Goal: Find specific page/section: Find specific page/section

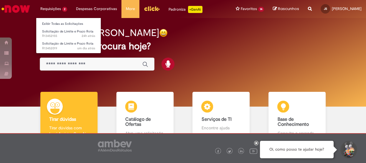
click at [58, 11] on li "Requisições 2 Exibir Todas as Solicitações Solicitação de Limite e Prazo Rota 2…" at bounding box center [54, 9] width 36 height 18
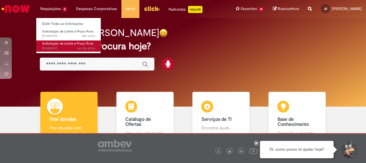
click at [65, 43] on span "Solicitação de Limite e Prazo Rota" at bounding box center [67, 43] width 51 height 4
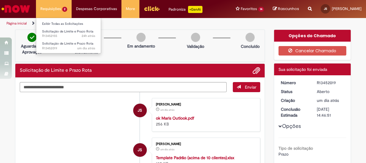
click at [55, 9] on li "Requisições 2 Exibir Todas as Solicitações Solicitação de Limite e Prazo Rota 2…" at bounding box center [54, 9] width 36 height 18
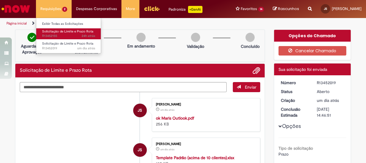
click at [56, 30] on span "Solicitação de Limite e Prazo Rota" at bounding box center [67, 31] width 51 height 4
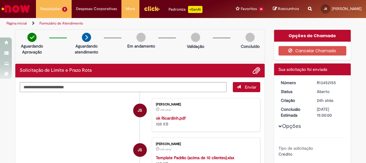
drag, startPoint x: 13, startPoint y: 12, endPoint x: 17, endPoint y: 12, distance: 4.5
click at [14, 12] on img "Ir para a Homepage" at bounding box center [16, 9] width 30 height 12
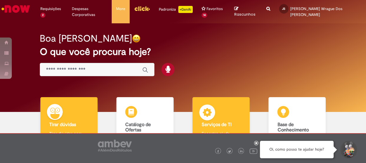
click at [204, 113] on img at bounding box center [207, 113] width 18 height 18
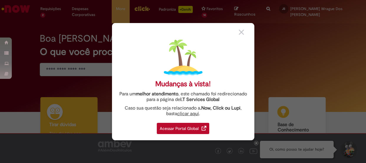
click at [185, 126] on div "Acessar Portal Global" at bounding box center [183, 128] width 52 height 11
